Goal: Information Seeking & Learning: Learn about a topic

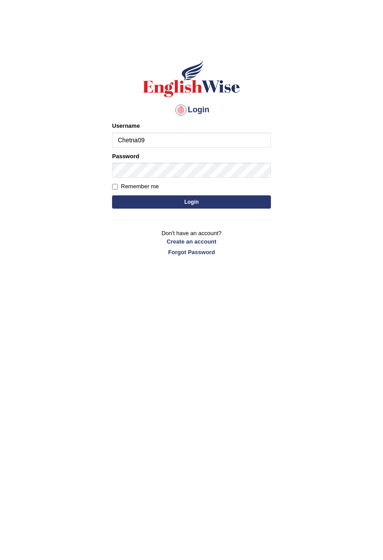
type input "Chetna09"
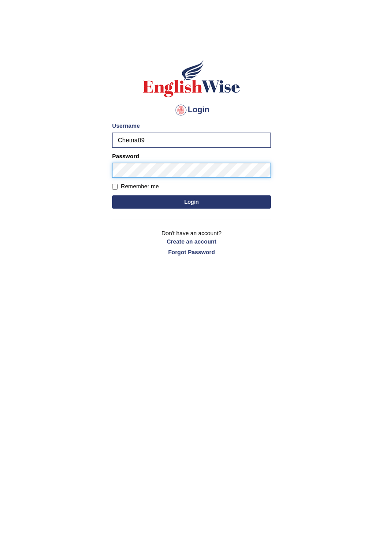
click at [112, 195] on button "Login" at bounding box center [191, 201] width 159 height 13
click at [178, 201] on button "Login" at bounding box center [191, 201] width 159 height 13
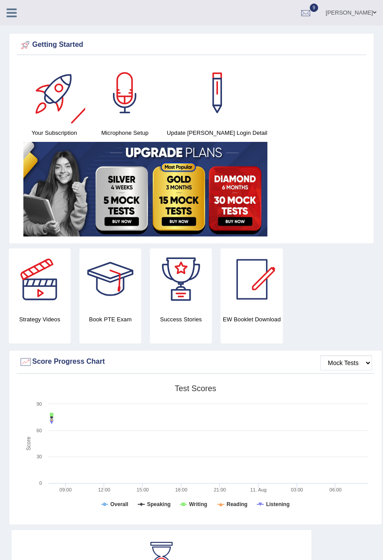
click at [311, 11] on span "9" at bounding box center [314, 8] width 9 height 8
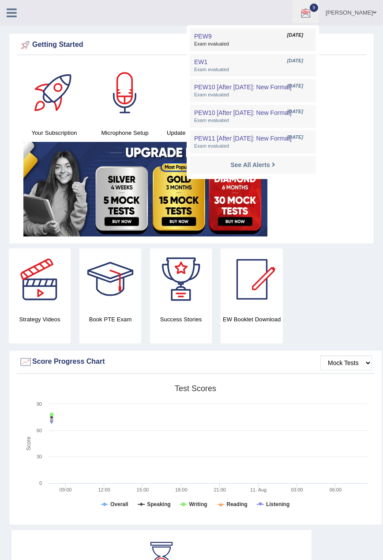
click at [268, 34] on link "PEW9 Aug 11, 2025 Exam evaluated" at bounding box center [253, 39] width 122 height 19
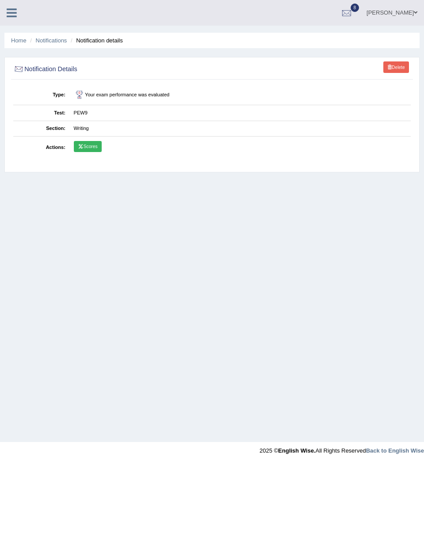
click at [9, 11] on icon at bounding box center [12, 12] width 10 height 11
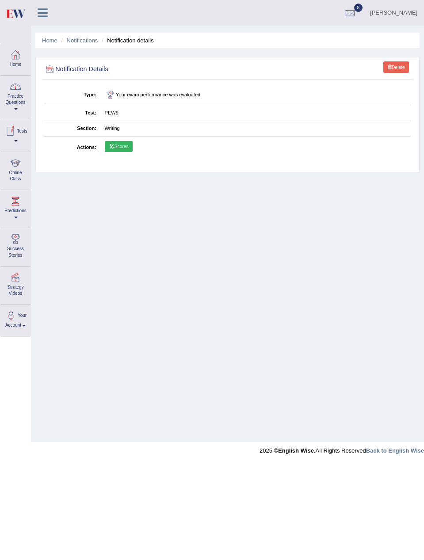
click at [18, 60] on div at bounding box center [15, 54] width 13 height 13
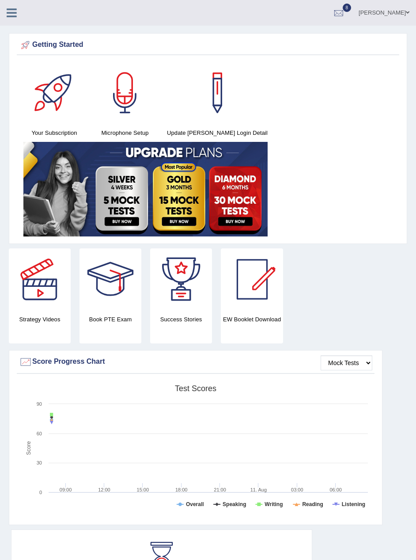
click at [5, 12] on link at bounding box center [11, 11] width 23 height 13
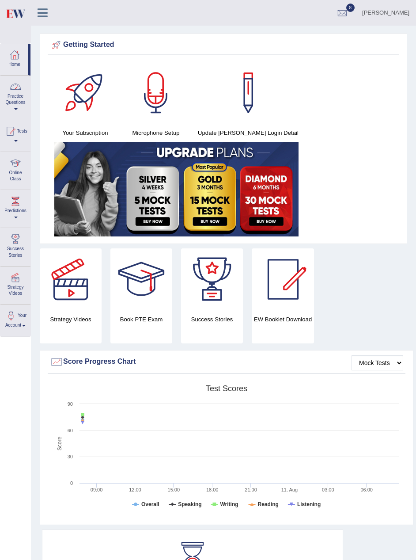
click at [20, 109] on link "Practice Questions" at bounding box center [15, 97] width 30 height 42
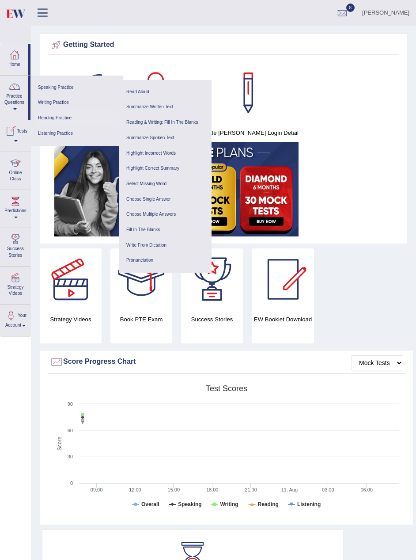
click at [61, 119] on link "Reading Practice" at bounding box center [77, 117] width 84 height 15
click at [69, 119] on link "Reading Practice" at bounding box center [77, 117] width 84 height 15
click at [159, 212] on link "Choose Multiple Answers" at bounding box center [165, 214] width 84 height 15
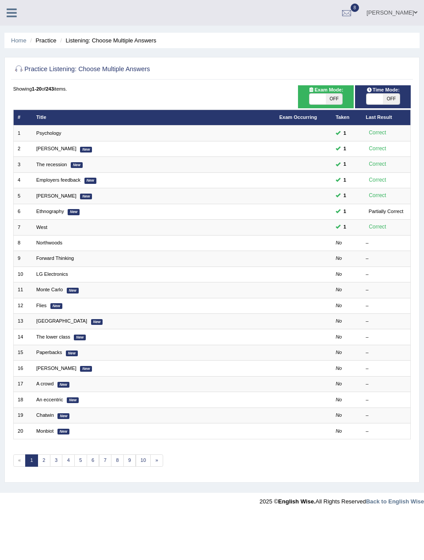
click at [11, 14] on icon at bounding box center [12, 12] width 10 height 11
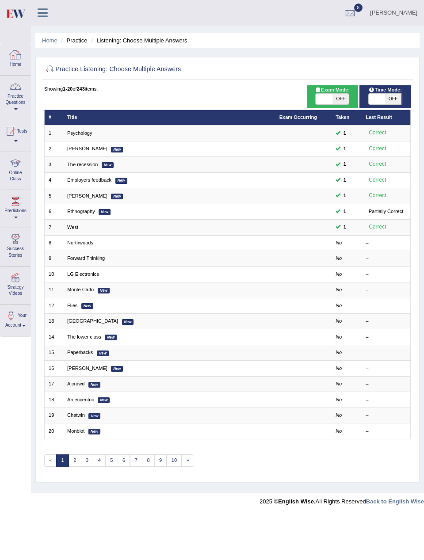
click at [16, 95] on link "Practice Questions" at bounding box center [15, 97] width 30 height 42
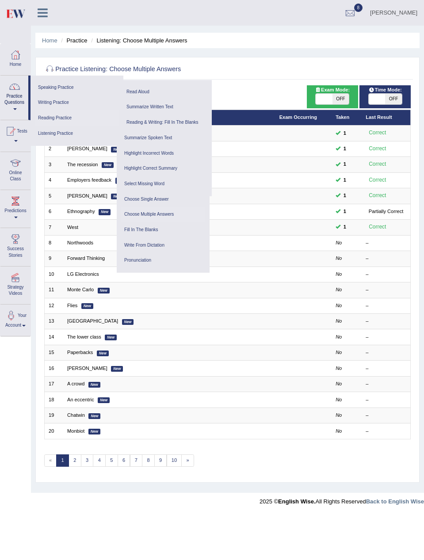
click at [53, 116] on link "Reading Practice" at bounding box center [77, 117] width 84 height 15
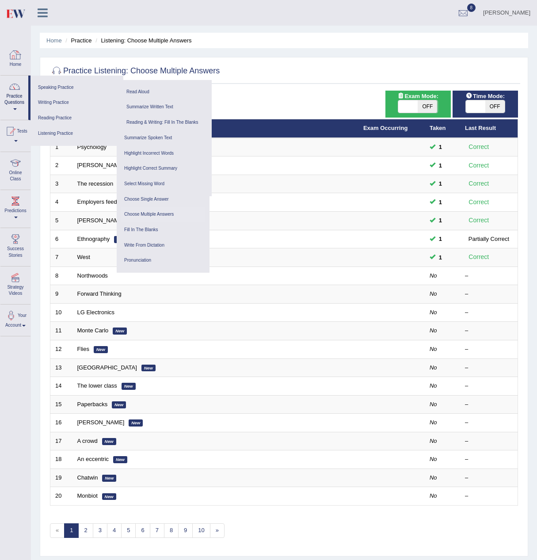
click at [263, 68] on div at bounding box center [284, 71] width 468 height 18
click at [6, 53] on link "Home" at bounding box center [15, 58] width 30 height 29
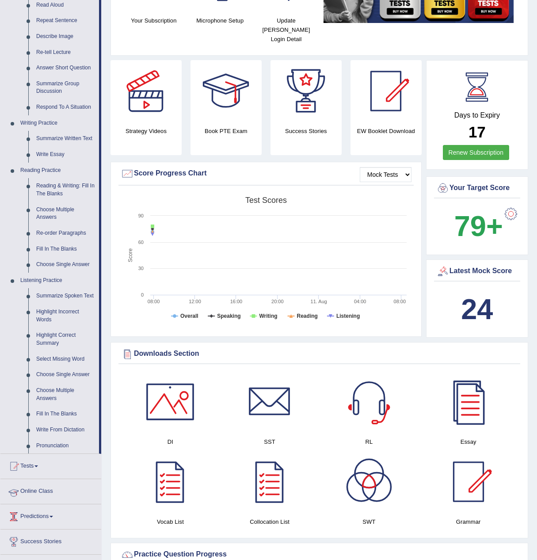
scroll to position [133, 0]
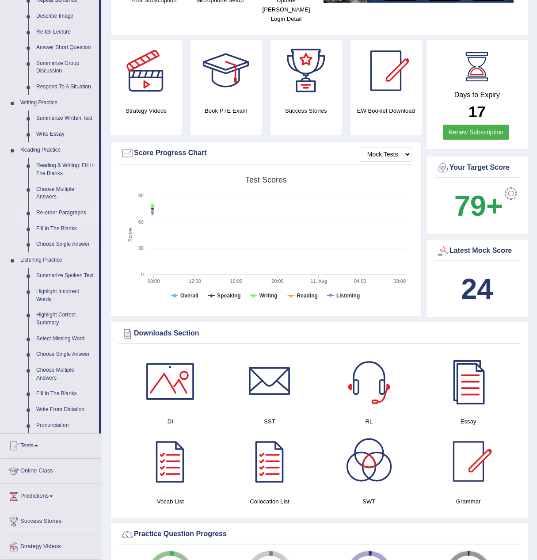
click at [64, 213] on link "Re-order Paragraphs" at bounding box center [65, 213] width 67 height 16
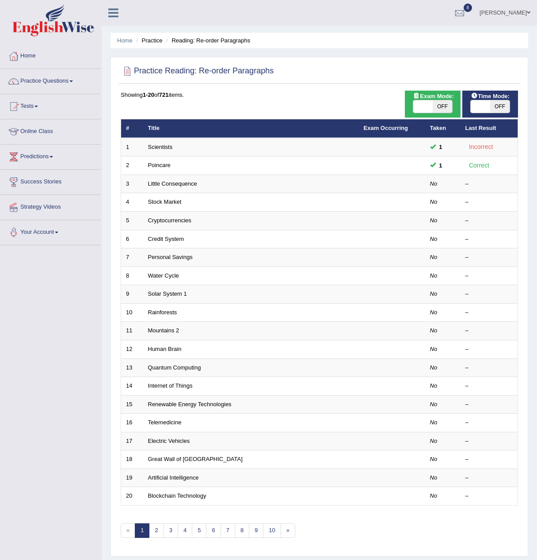
click at [441, 103] on span "OFF" at bounding box center [441, 106] width 19 height 12
checkbox input "true"
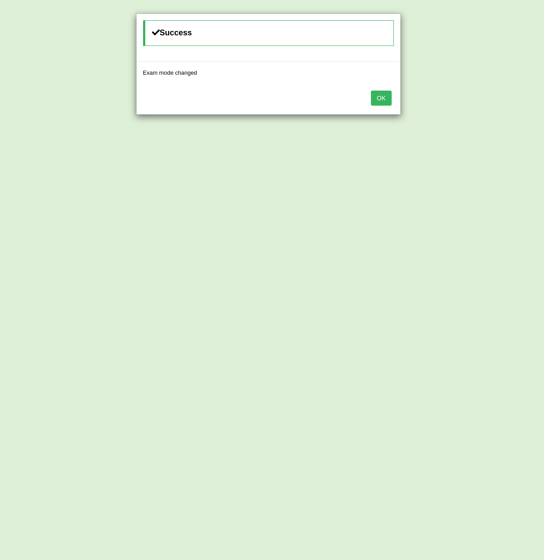
click at [390, 100] on button "OK" at bounding box center [381, 98] width 20 height 15
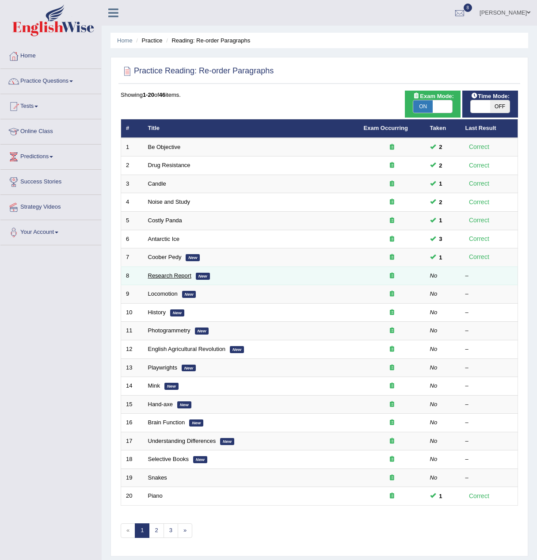
click at [185, 275] on link "Research Report" at bounding box center [169, 275] width 43 height 7
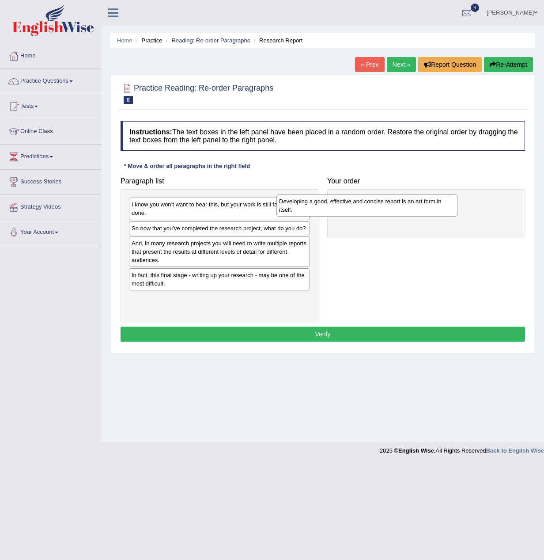
drag, startPoint x: 271, startPoint y: 252, endPoint x: 422, endPoint y: 209, distance: 157.0
click at [422, 209] on div "Developing a good, effective and concise report is an art form in itself." at bounding box center [367, 205] width 181 height 22
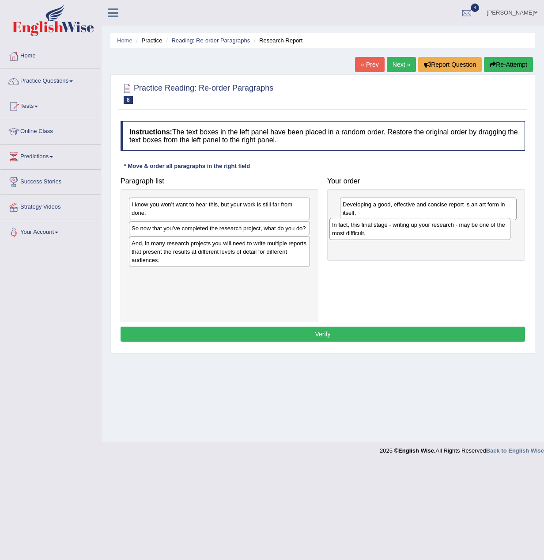
drag, startPoint x: 149, startPoint y: 286, endPoint x: 350, endPoint y: 237, distance: 207.0
click at [350, 237] on div "In fact, this final stage - writing up your research - may be one of the most d…" at bounding box center [420, 229] width 181 height 22
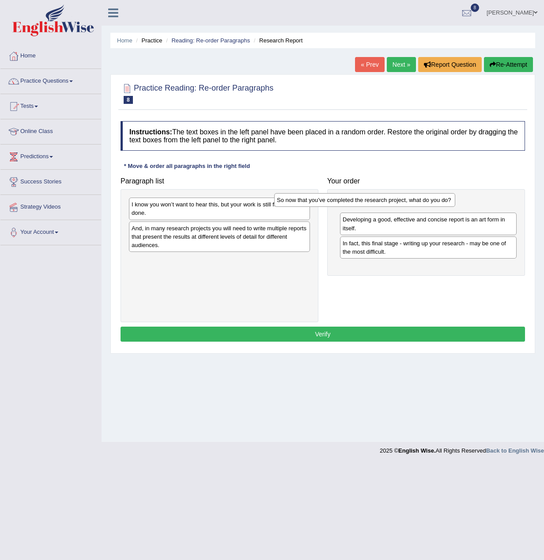
drag, startPoint x: 229, startPoint y: 234, endPoint x: 374, endPoint y: 205, distance: 148.0
click at [374, 205] on div "So now that you’ve completed the research project, what do you do?" at bounding box center [364, 200] width 181 height 14
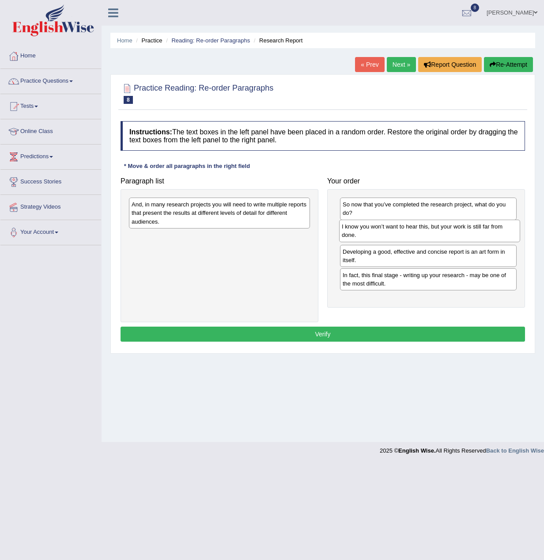
drag, startPoint x: 277, startPoint y: 216, endPoint x: 487, endPoint y: 238, distance: 211.4
click at [487, 238] on div "I know you won’t want to hear this, but your work is still far from done." at bounding box center [429, 231] width 181 height 22
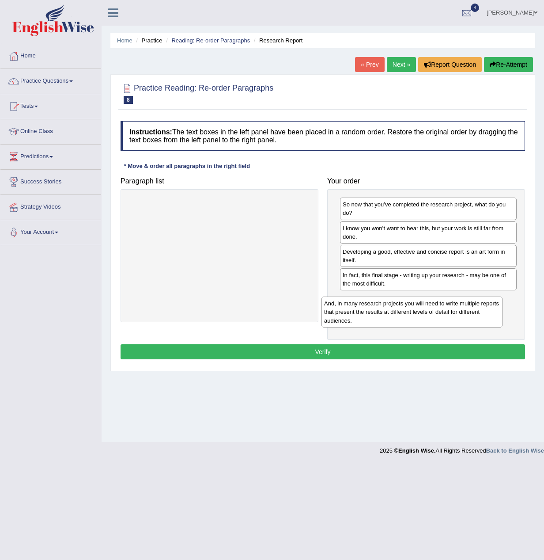
drag, startPoint x: 264, startPoint y: 219, endPoint x: 465, endPoint y: 300, distance: 216.5
click at [465, 301] on div "And, in many research projects you will need to write multiple reports that pre…" at bounding box center [412, 311] width 181 height 30
click at [429, 349] on button "Verify" at bounding box center [323, 351] width 405 height 15
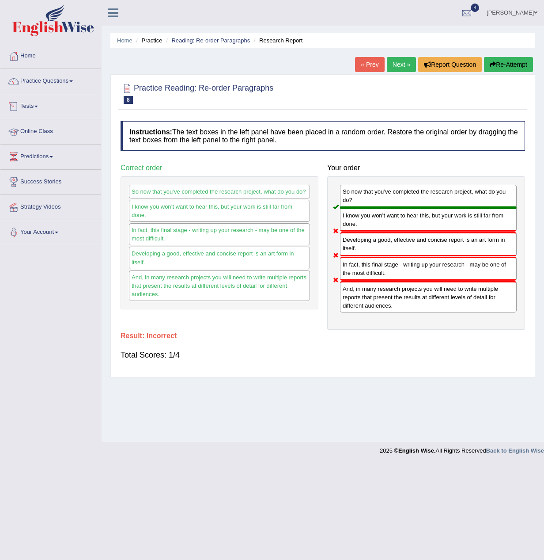
click at [405, 65] on link "Next »" at bounding box center [401, 64] width 29 height 15
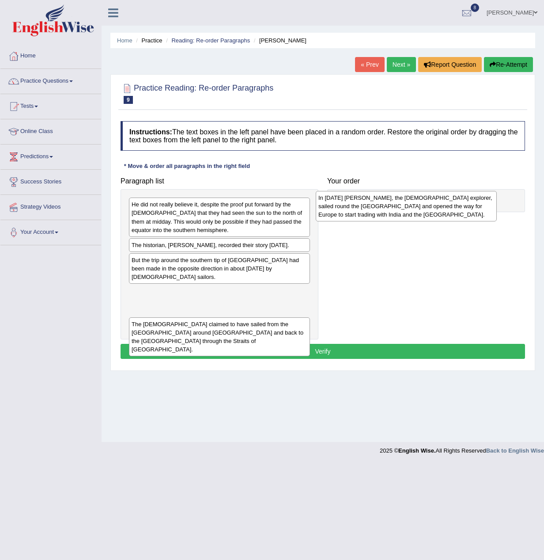
drag, startPoint x: 244, startPoint y: 298, endPoint x: 431, endPoint y: 212, distance: 205.6
click at [431, 212] on div "In [DATE] [PERSON_NAME], the [DEMOGRAPHIC_DATA] explorer, sailed round the [GEO…" at bounding box center [406, 206] width 181 height 30
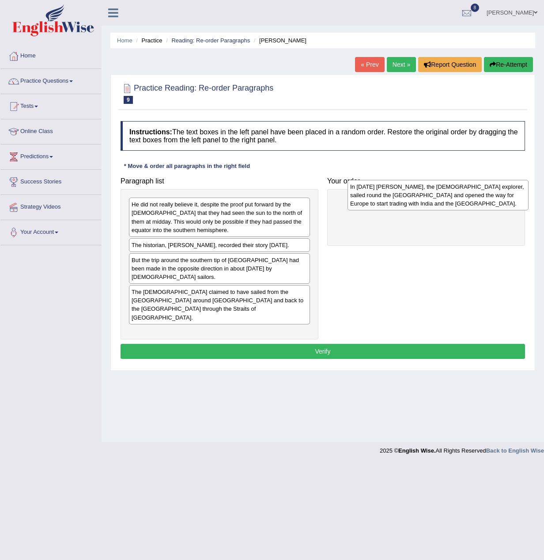
drag, startPoint x: 252, startPoint y: 295, endPoint x: 471, endPoint y: 198, distance: 239.5
click at [471, 198] on div "In [DATE] [PERSON_NAME], the [DEMOGRAPHIC_DATA] explorer, sailed round the [GEO…" at bounding box center [438, 195] width 181 height 30
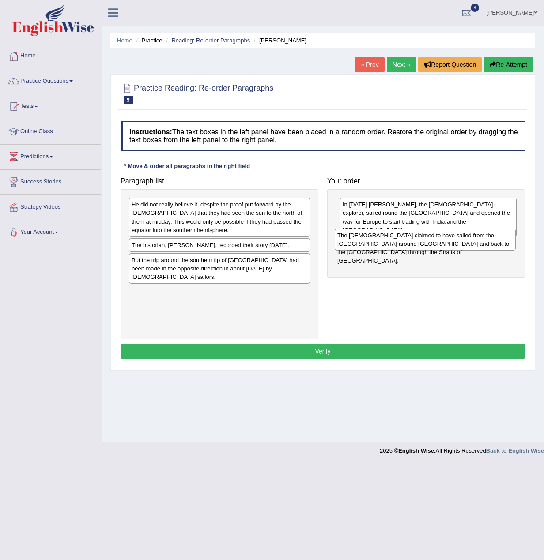
drag, startPoint x: 205, startPoint y: 289, endPoint x: 411, endPoint y: 241, distance: 211.4
click at [411, 241] on div "The [DEMOGRAPHIC_DATA] claimed to have sailed from the [GEOGRAPHIC_DATA] around…" at bounding box center [425, 239] width 181 height 22
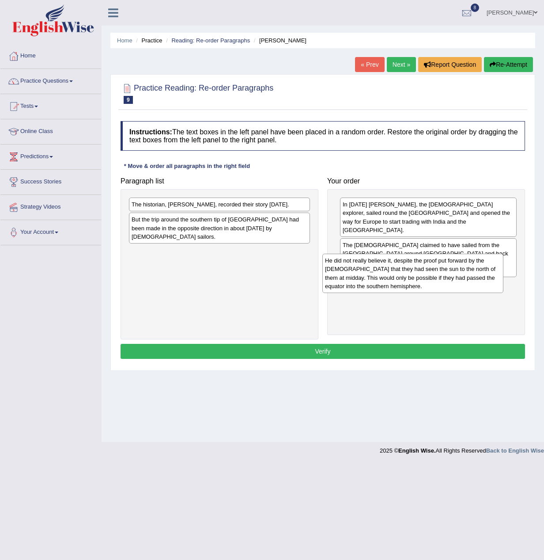
drag, startPoint x: 238, startPoint y: 216, endPoint x: 427, endPoint y: 270, distance: 196.6
click at [431, 272] on div "He did not really believe it, despite the proof put forward by the [DEMOGRAPHIC…" at bounding box center [412, 273] width 181 height 39
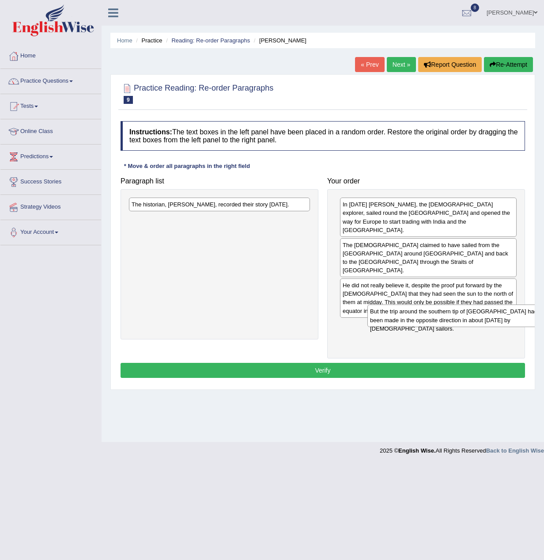
drag, startPoint x: 205, startPoint y: 224, endPoint x: 425, endPoint y: 311, distance: 236.6
click at [425, 312] on div "But the trip around the southern tip of [GEOGRAPHIC_DATA] had been made in the …" at bounding box center [457, 315] width 181 height 22
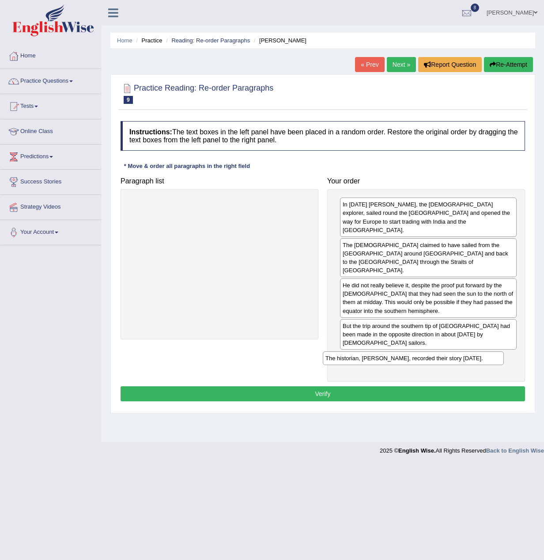
drag, startPoint x: 248, startPoint y: 201, endPoint x: 449, endPoint y: 333, distance: 241.3
click at [449, 351] on div "The historian, [PERSON_NAME], recorded their story [DATE]." at bounding box center [413, 358] width 181 height 14
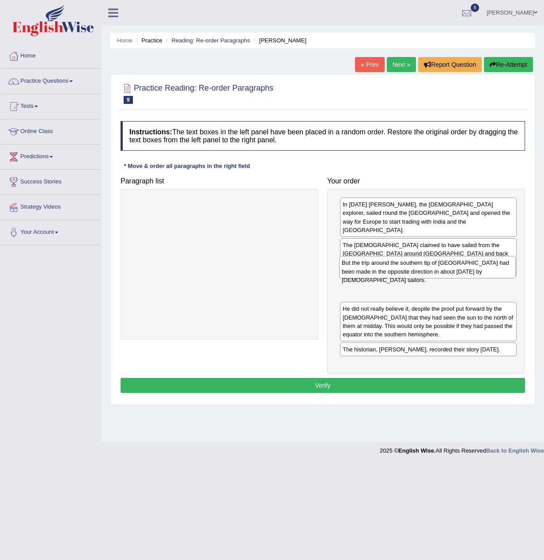
drag, startPoint x: 474, startPoint y: 318, endPoint x: 474, endPoint y: 273, distance: 45.9
click at [474, 273] on div "But the trip around the southern tip of [GEOGRAPHIC_DATA] had been made in the …" at bounding box center [427, 267] width 177 height 22
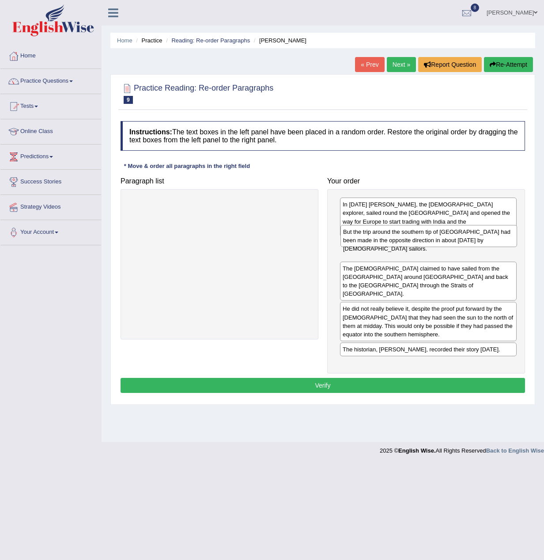
drag, startPoint x: 500, startPoint y: 280, endPoint x: 503, endPoint y: 242, distance: 38.6
click at [500, 243] on div "But the trip around the southern tip of [GEOGRAPHIC_DATA] had been made in the …" at bounding box center [429, 236] width 177 height 22
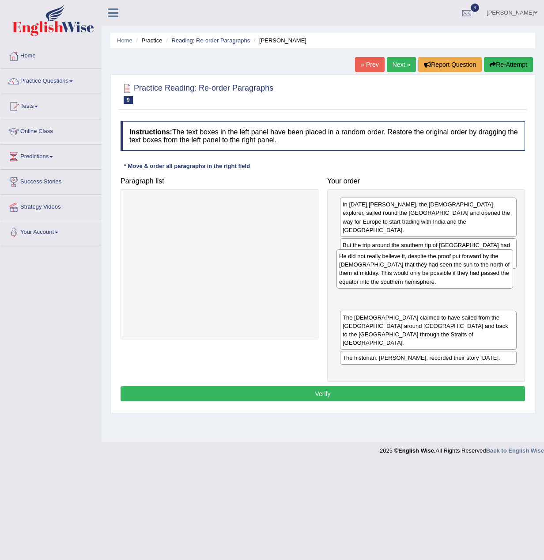
drag, startPoint x: 479, startPoint y: 312, endPoint x: 476, endPoint y: 276, distance: 36.0
click at [476, 276] on div "He did not really believe it, despite the proof put forward by the [DEMOGRAPHIC…" at bounding box center [425, 268] width 177 height 39
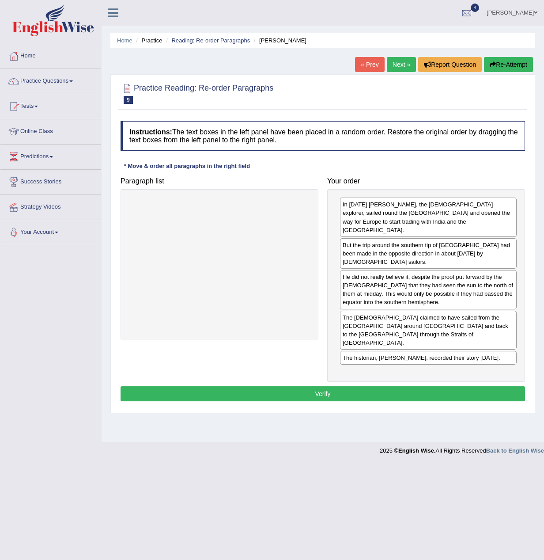
click at [475, 288] on div "He did not really believe it, despite the proof put forward by the [DEMOGRAPHIC…" at bounding box center [428, 289] width 177 height 39
click at [365, 386] on button "Verify" at bounding box center [323, 393] width 405 height 15
